Goal: Check status: Check status

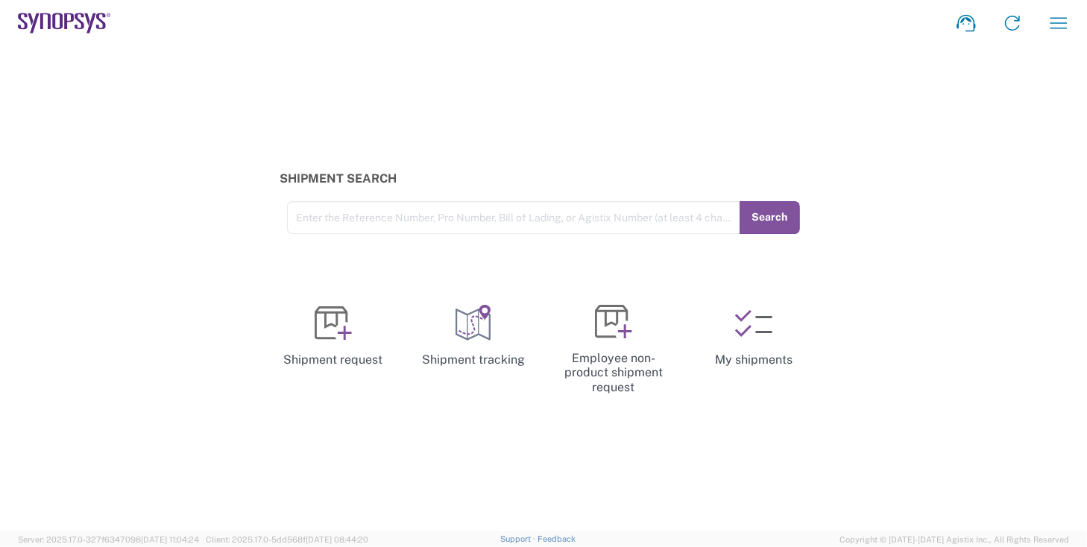
drag, startPoint x: 165, startPoint y: 129, endPoint x: 145, endPoint y: 103, distance: 33.4
click at [165, 129] on div "Shipment Search Enter the Reference Number, Pro Number, Bill of Lading, or Agis…" at bounding box center [543, 288] width 1087 height 485
click at [1054, 22] on icon "button" at bounding box center [1058, 23] width 24 height 24
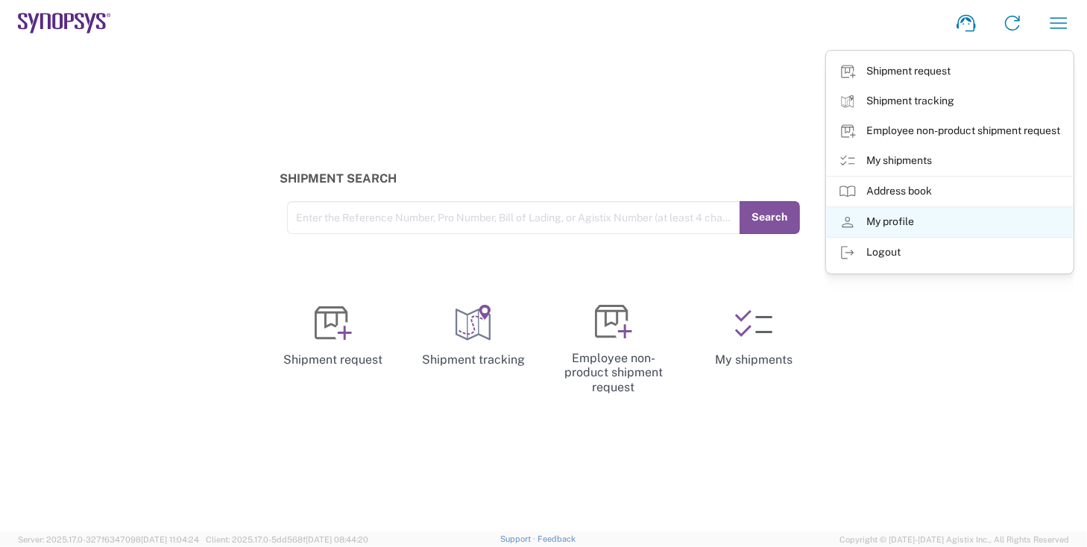
click at [901, 219] on link "My profile" at bounding box center [950, 222] width 246 height 30
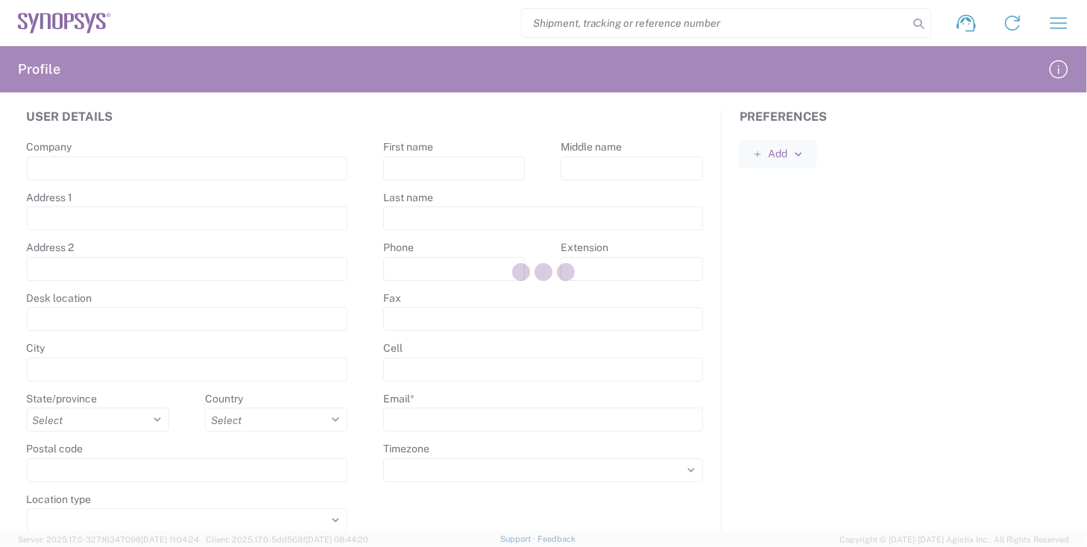
type input "[STREET_ADDRESS][PERSON_NAME]"
type input "Edificio das Technologias 3rd Floor"
type input "[PERSON_NAME]"
select select
select select "PT"
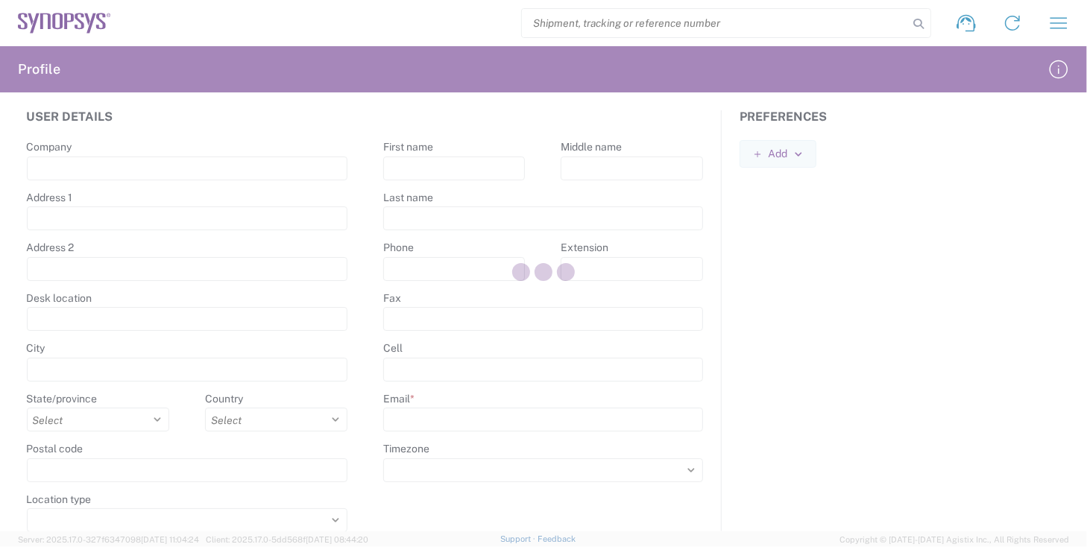
type input "4470-605"
type input "[PERSON_NAME]"
type input "[EMAIL_ADDRESS][DOMAIN_NAME]"
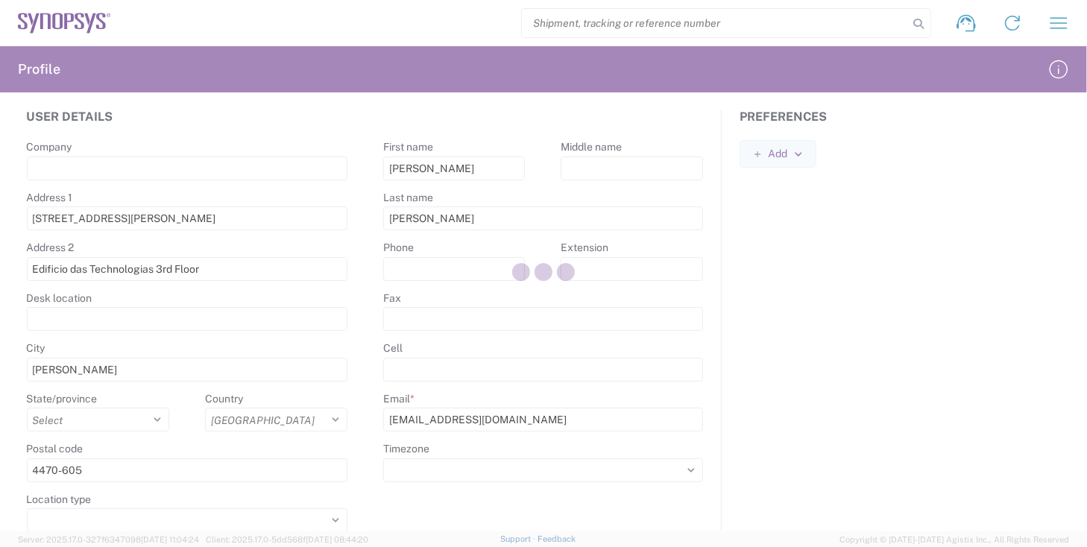
select select
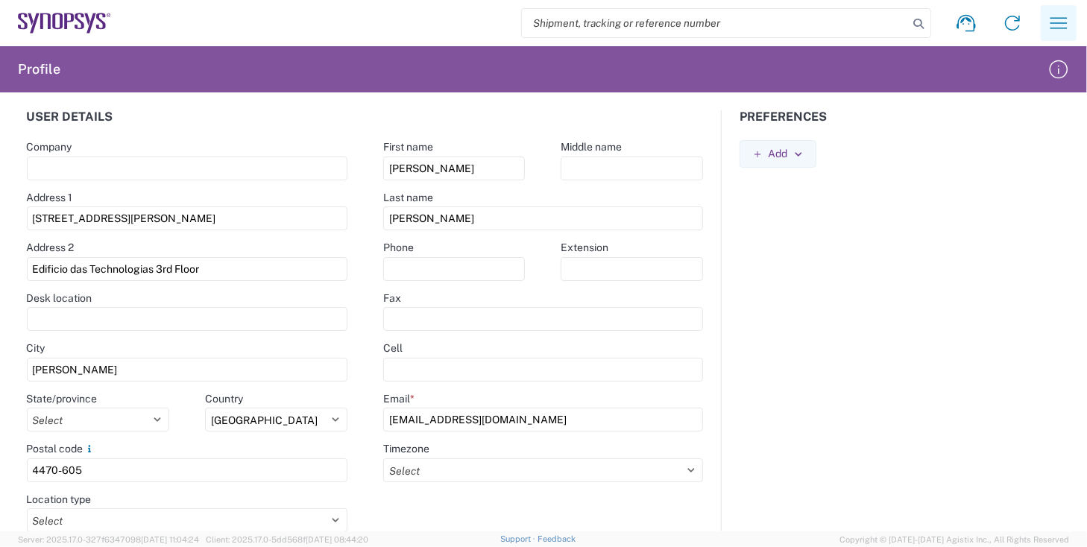
click at [1061, 27] on icon "button" at bounding box center [1058, 23] width 24 height 24
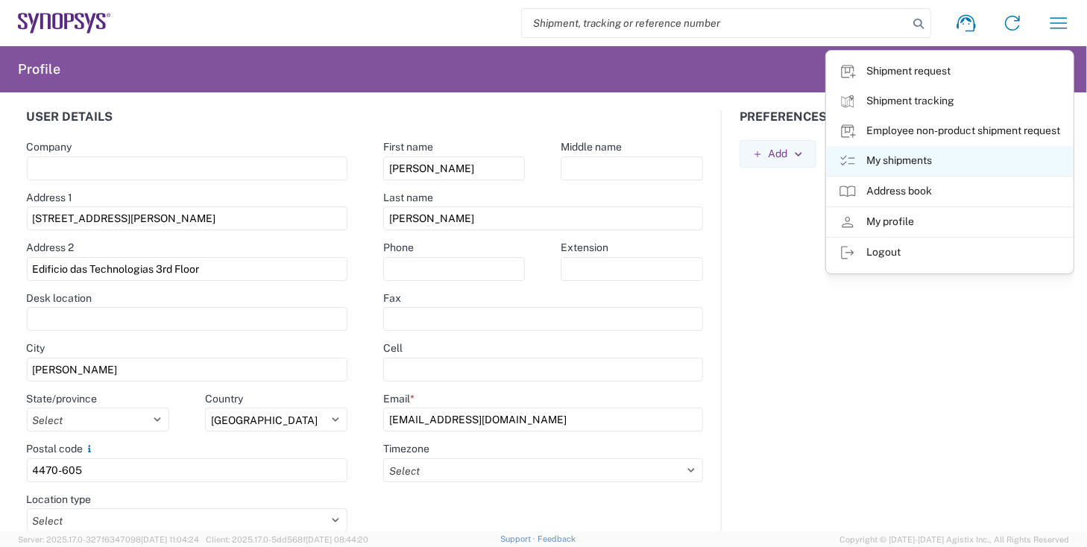
click at [911, 155] on link "My shipments" at bounding box center [950, 161] width 246 height 30
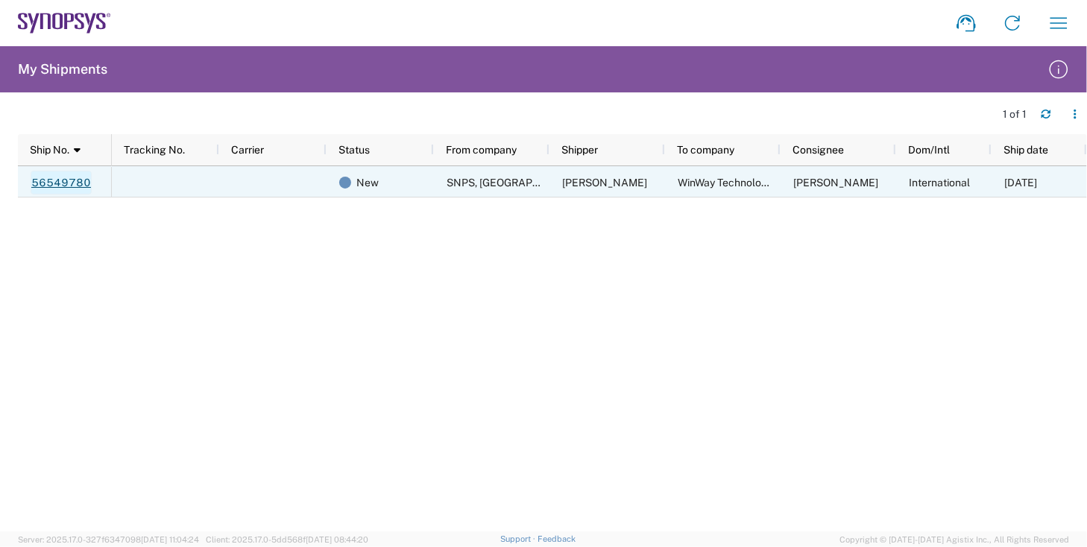
click at [46, 183] on link "56549780" at bounding box center [61, 183] width 61 height 24
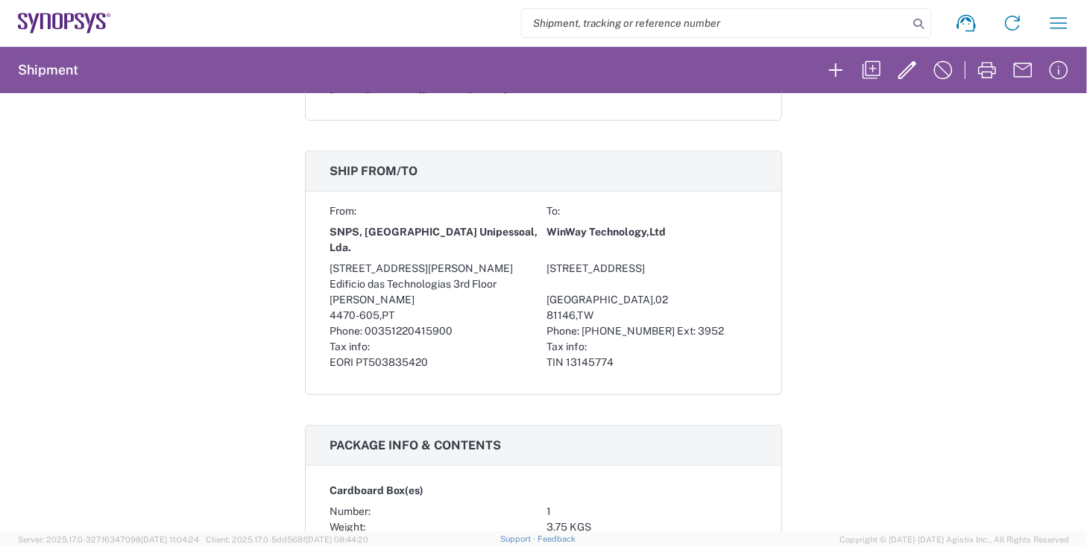
scroll to position [426, 0]
